Goal: Task Accomplishment & Management: Manage account settings

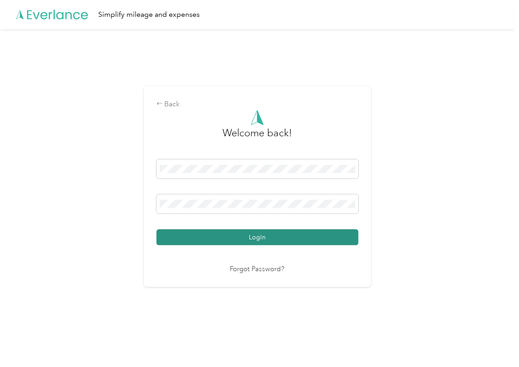
click at [191, 233] on button "Login" at bounding box center [257, 238] width 202 height 16
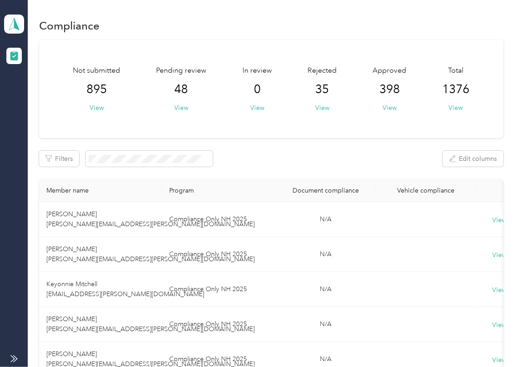
click at [19, 19] on icon at bounding box center [14, 24] width 14 height 13
click at [36, 98] on div "Log out" at bounding box center [29, 96] width 35 height 10
